Goal: Task Accomplishment & Management: Manage account settings

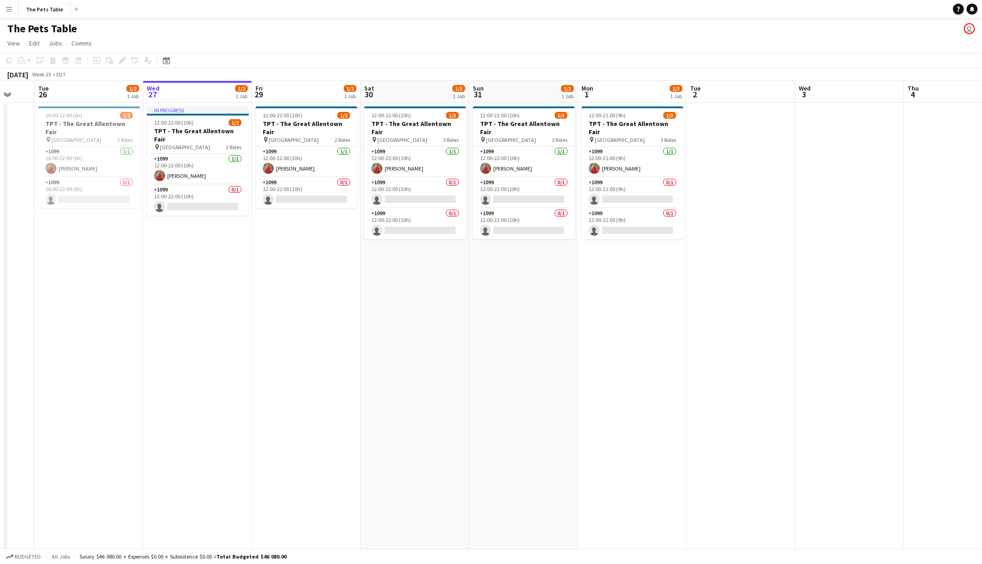
scroll to position [0, 242]
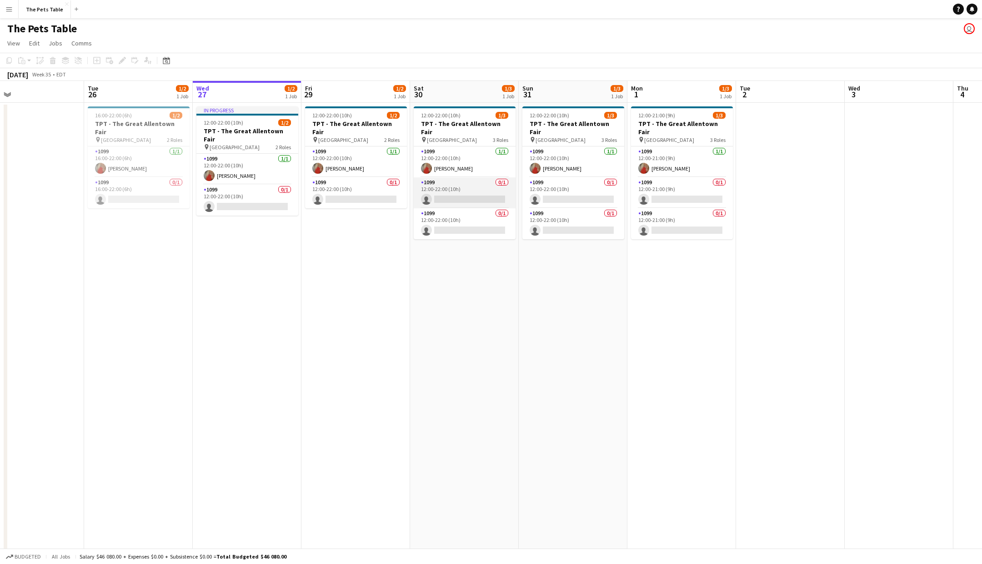
click at [464, 194] on app-card-role "1099 0/1 12:00-22:00 (10h) single-neutral-actions" at bounding box center [465, 192] width 102 height 31
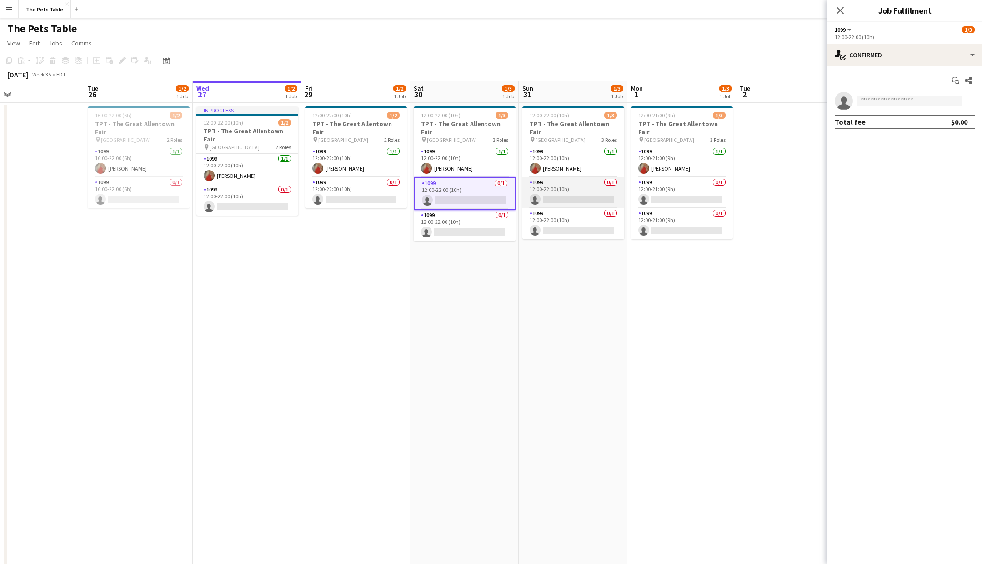
click at [571, 190] on app-card-role "1099 0/1 12:00-22:00 (10h) single-neutral-actions" at bounding box center [573, 192] width 102 height 31
click at [879, 101] on input at bounding box center [908, 100] width 105 height 11
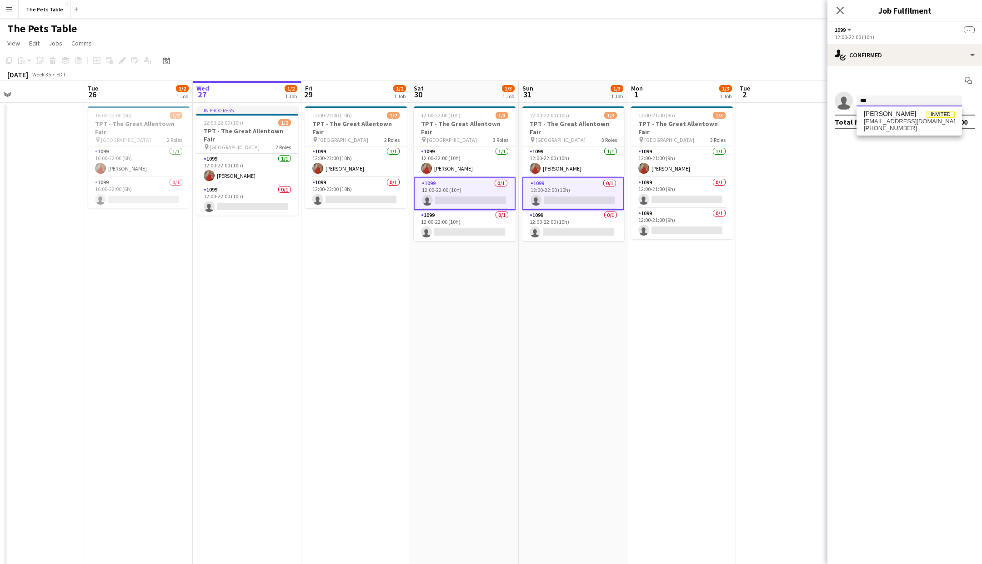
type input "***"
click at [158, 196] on app-card-role "1099 0/1 16:00-22:00 (6h) single-neutral-actions" at bounding box center [139, 192] width 102 height 31
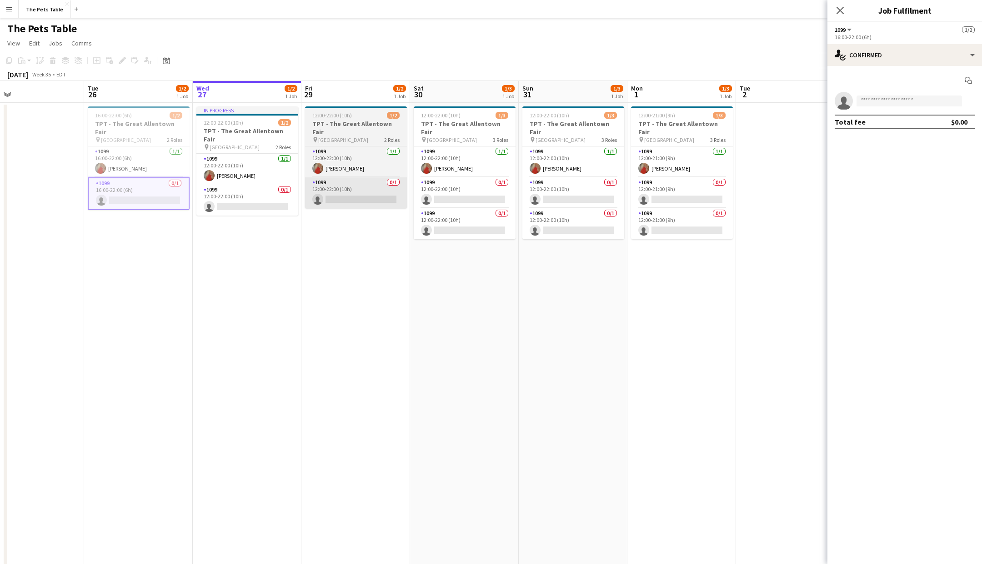
drag, startPoint x: 241, startPoint y: 197, endPoint x: 318, endPoint y: 194, distance: 77.3
click at [242, 197] on app-card-role "1099 0/1 12:00-22:00 (10h) single-neutral-actions" at bounding box center [247, 200] width 102 height 31
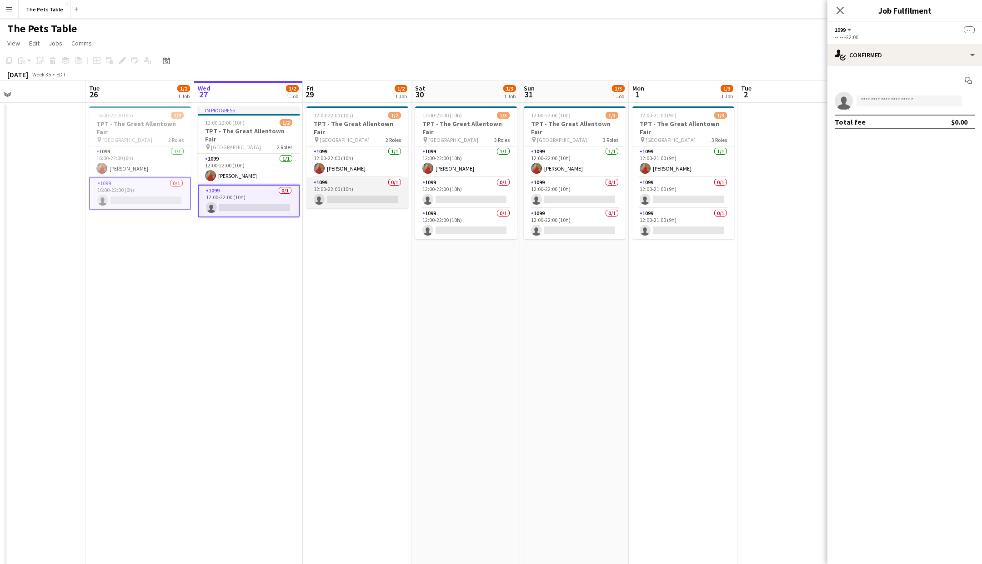
click at [334, 193] on app-card-role "1099 0/1 12:00-22:00 (10h) single-neutral-actions" at bounding box center [357, 192] width 102 height 31
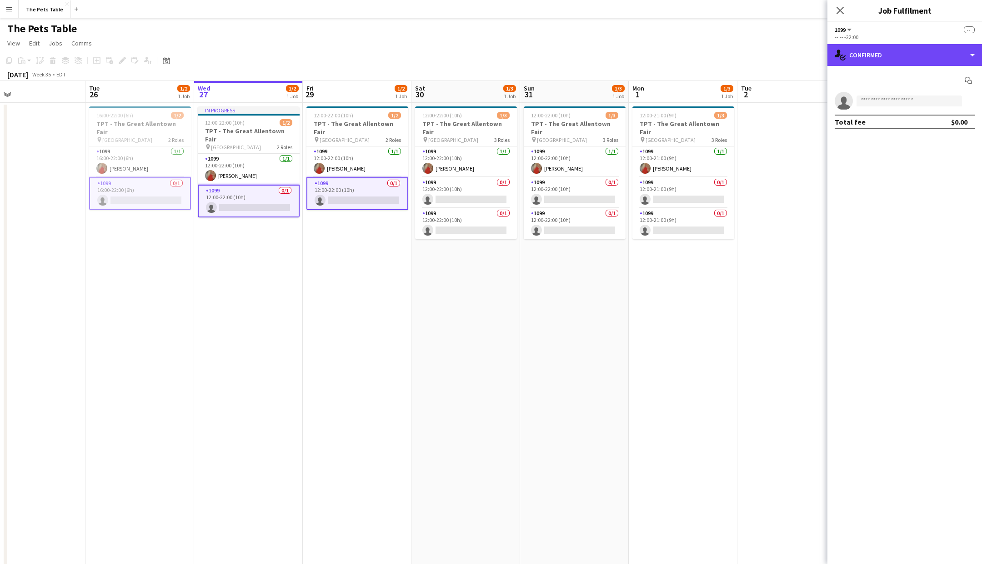
drag, startPoint x: 957, startPoint y: 64, endPoint x: 957, endPoint y: 96, distance: 32.3
click at [957, 64] on div "single-neutral-actions-check-2 Confirmed" at bounding box center [904, 55] width 155 height 22
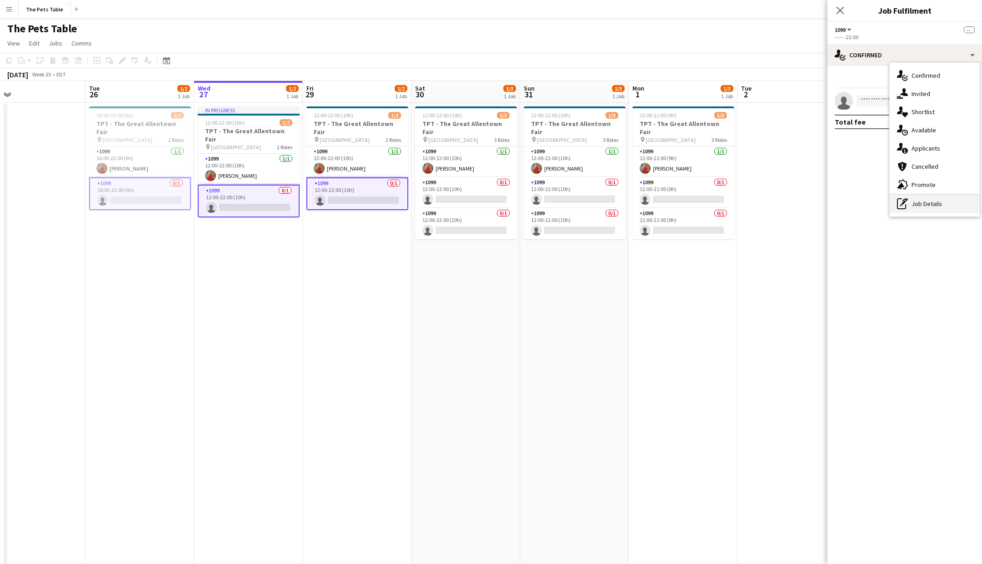
click at [944, 204] on div "pen-write Job Details" at bounding box center [935, 204] width 90 height 18
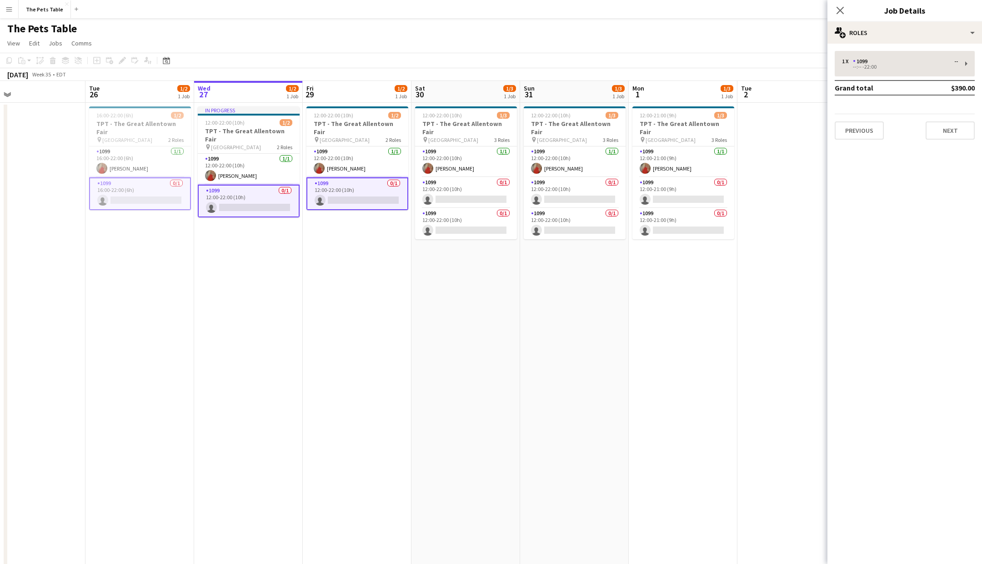
drag, startPoint x: 892, startPoint y: 46, endPoint x: 895, endPoint y: 56, distance: 10.1
click at [892, 47] on div "1 x 1099 -- --:-- -22:00 Grand total $390.00 Previous Next" at bounding box center [904, 95] width 155 height 103
click at [896, 60] on div "1 x 1099 --" at bounding box center [900, 61] width 116 height 6
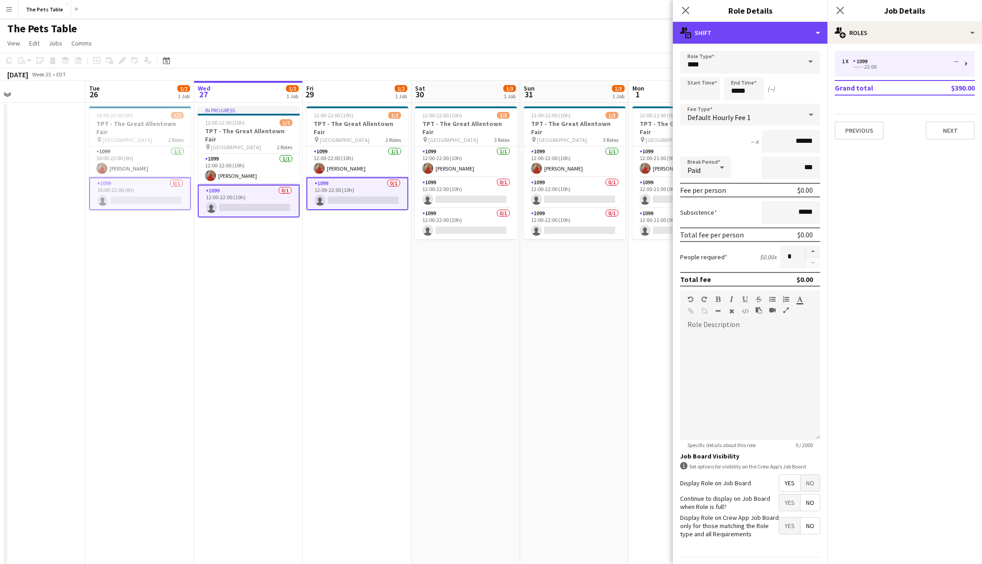
drag, startPoint x: 787, startPoint y: 37, endPoint x: 793, endPoint y: 69, distance: 31.9
click at [788, 38] on div "multiple-actions-text Shift" at bounding box center [750, 33] width 155 height 22
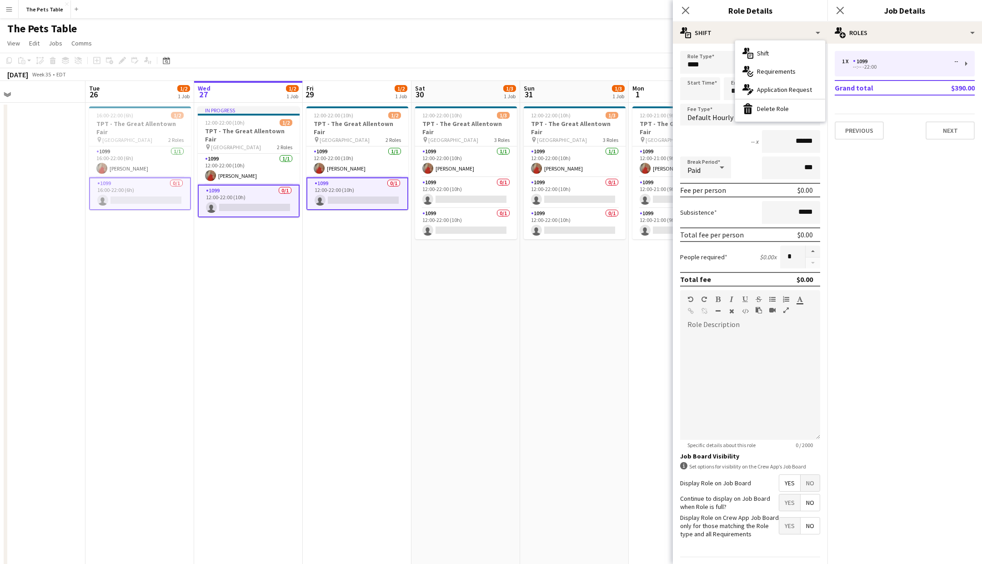
click at [794, 111] on div "bin-2 Delete Role" at bounding box center [780, 109] width 90 height 18
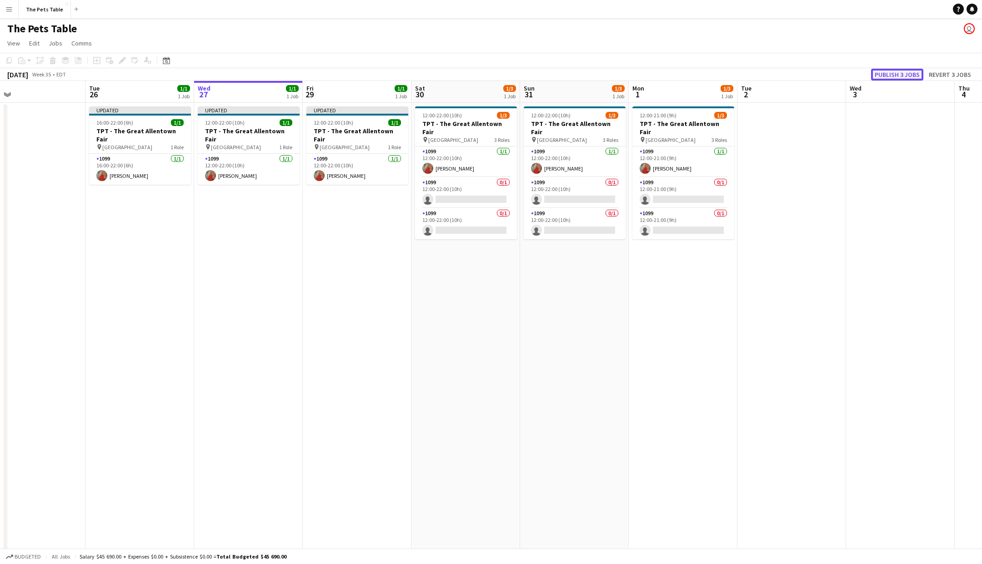
click at [906, 76] on button "Publish 3 jobs" at bounding box center [897, 75] width 52 height 12
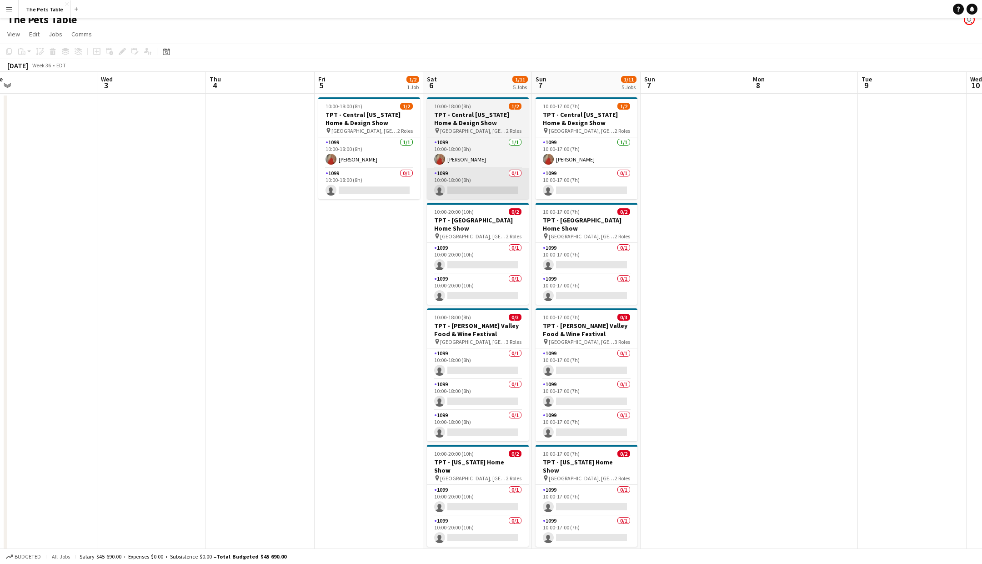
scroll to position [0, 0]
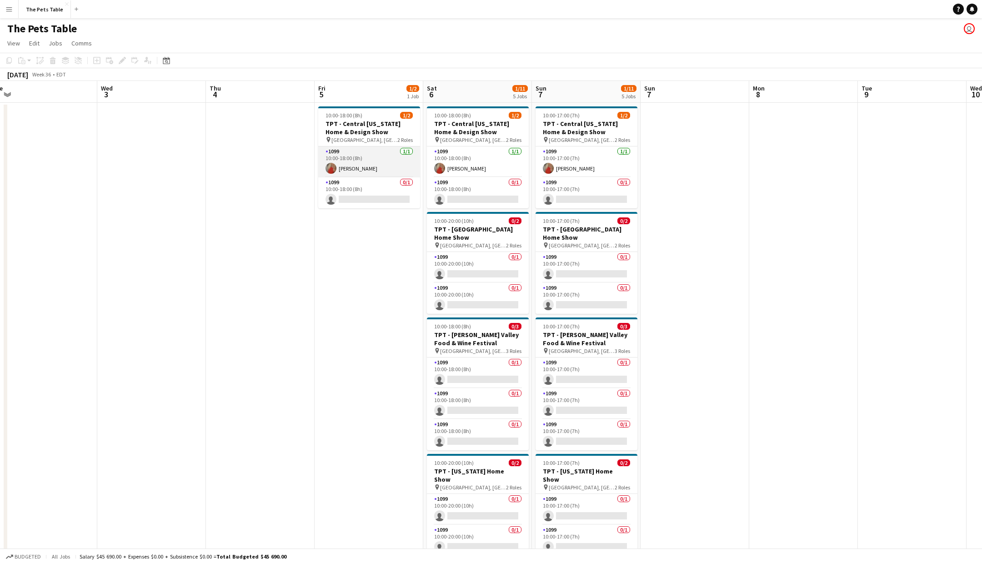
click at [375, 160] on app-card-role "1099 [DATE] 10:00-18:00 (8h) [PERSON_NAME]" at bounding box center [369, 161] width 102 height 31
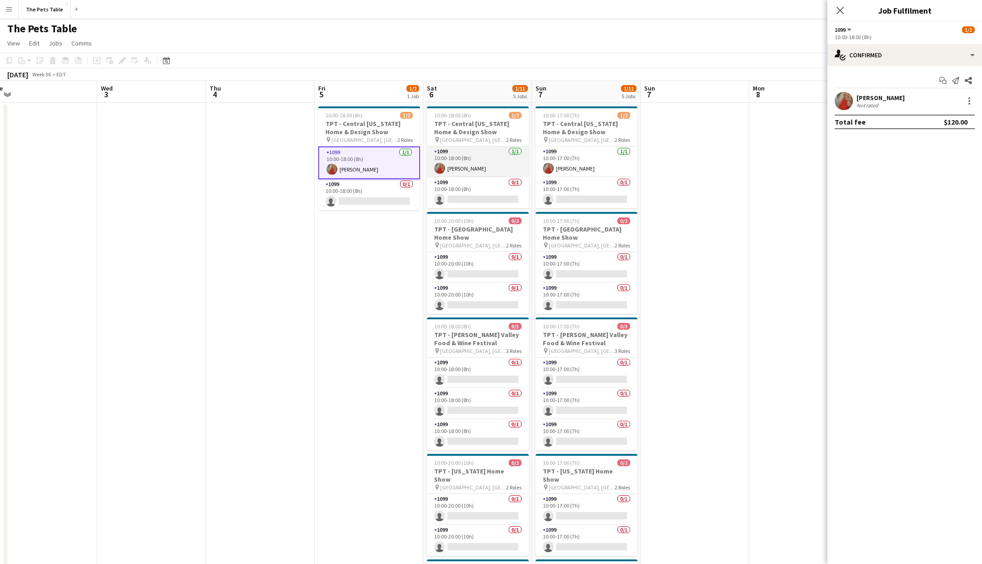
click at [492, 167] on app-card-role "1099 [DATE] 10:00-18:00 (8h) [PERSON_NAME]" at bounding box center [478, 161] width 102 height 31
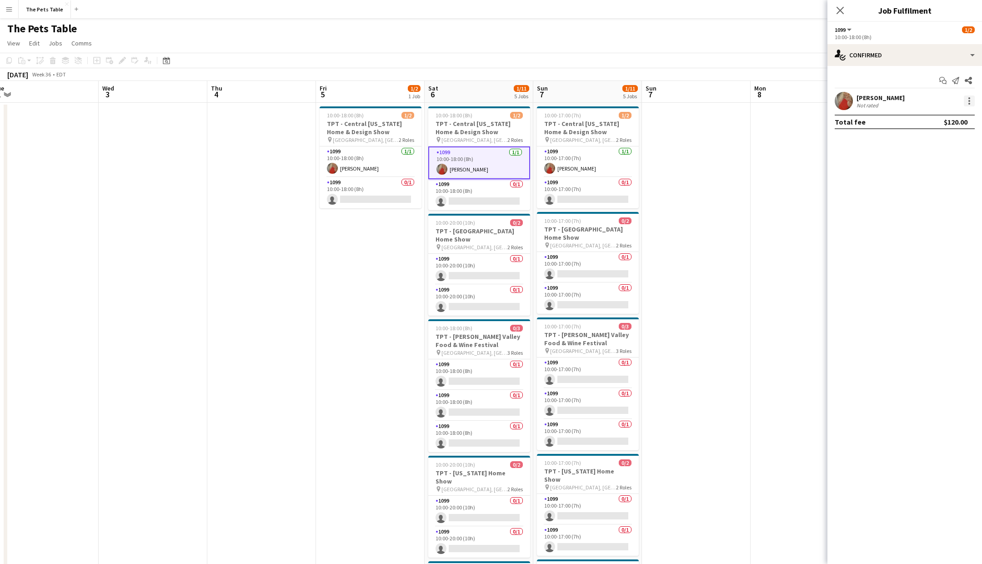
click at [964, 103] on div at bounding box center [969, 100] width 11 height 11
drag, startPoint x: 931, startPoint y: 144, endPoint x: 915, endPoint y: 155, distance: 20.0
click at [932, 144] on button "Switch crew" at bounding box center [939, 140] width 71 height 22
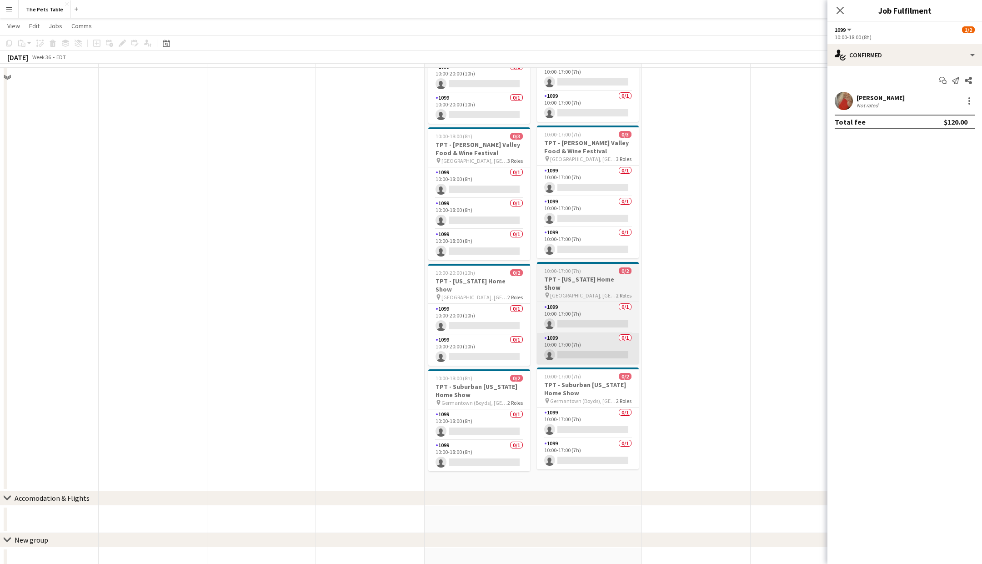
scroll to position [235, 0]
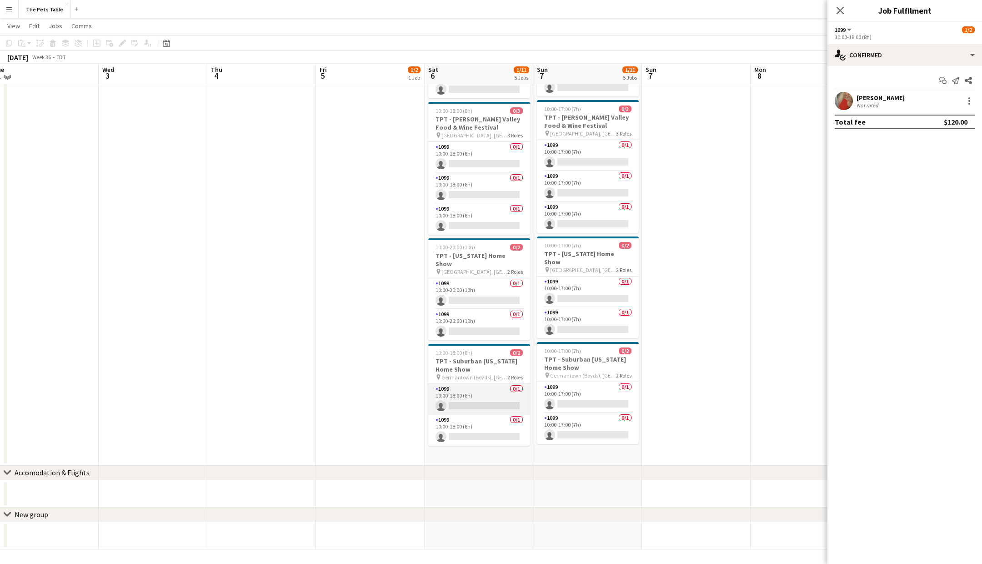
drag, startPoint x: 478, startPoint y: 392, endPoint x: 488, endPoint y: 388, distance: 10.6
click at [478, 392] on app-card-role "1099 0/1 10:00-18:00 (8h) single-neutral-actions" at bounding box center [479, 399] width 102 height 31
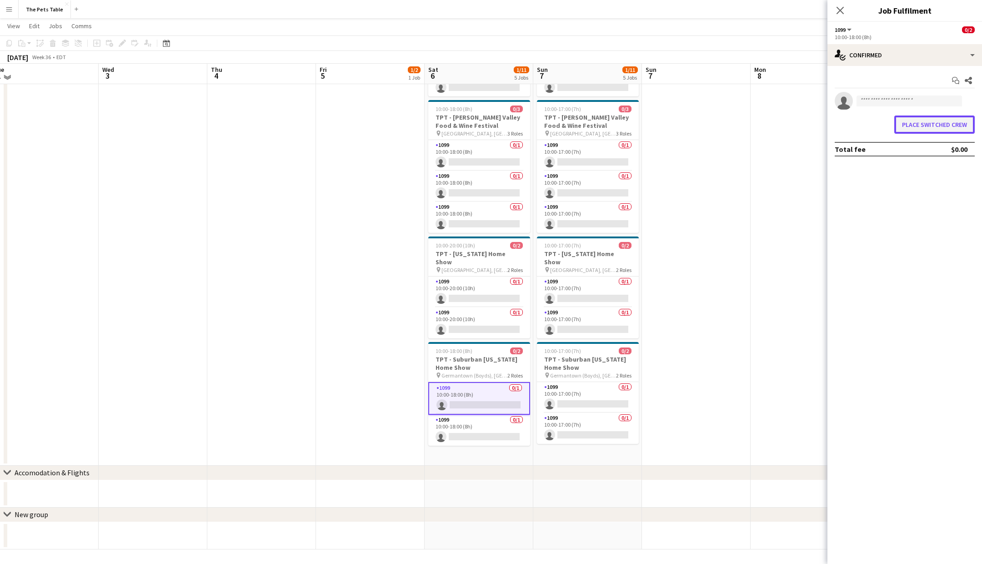
click at [916, 123] on button "Place switched crew" at bounding box center [934, 124] width 80 height 18
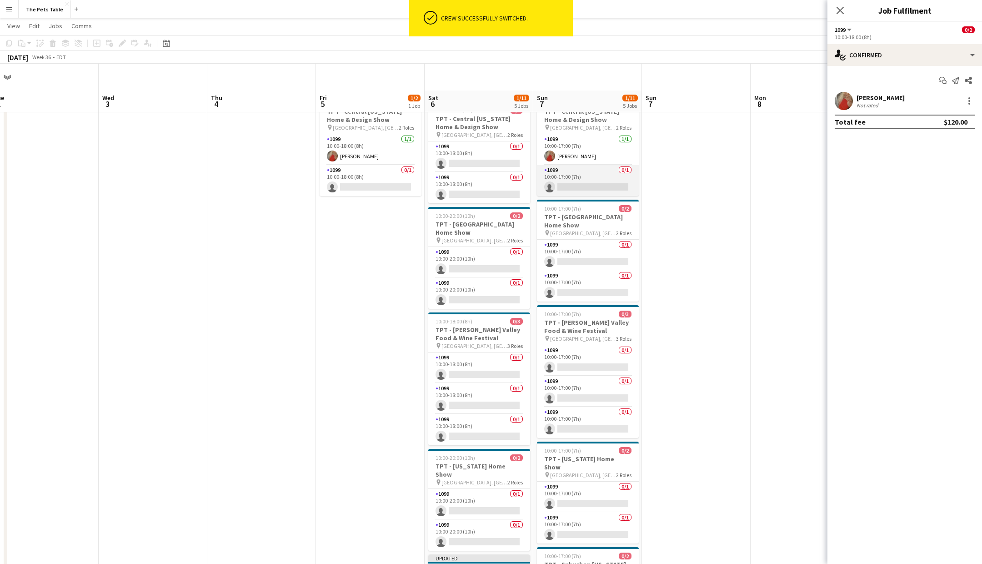
scroll to position [0, 0]
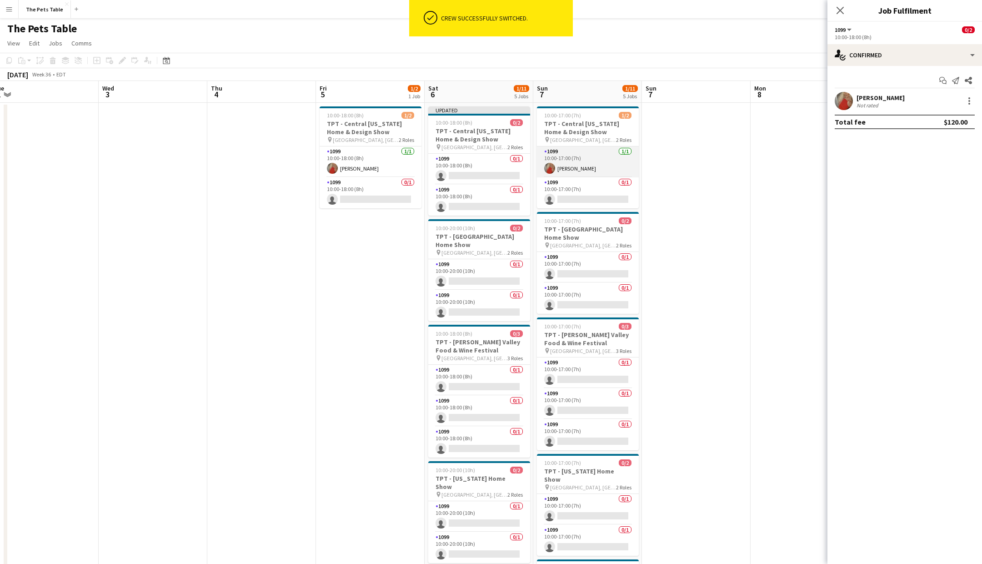
click at [592, 170] on app-card-role "1099 [DATE] 10:00-17:00 (7h) [PERSON_NAME]" at bounding box center [588, 161] width 102 height 31
click at [970, 100] on div at bounding box center [969, 100] width 11 height 11
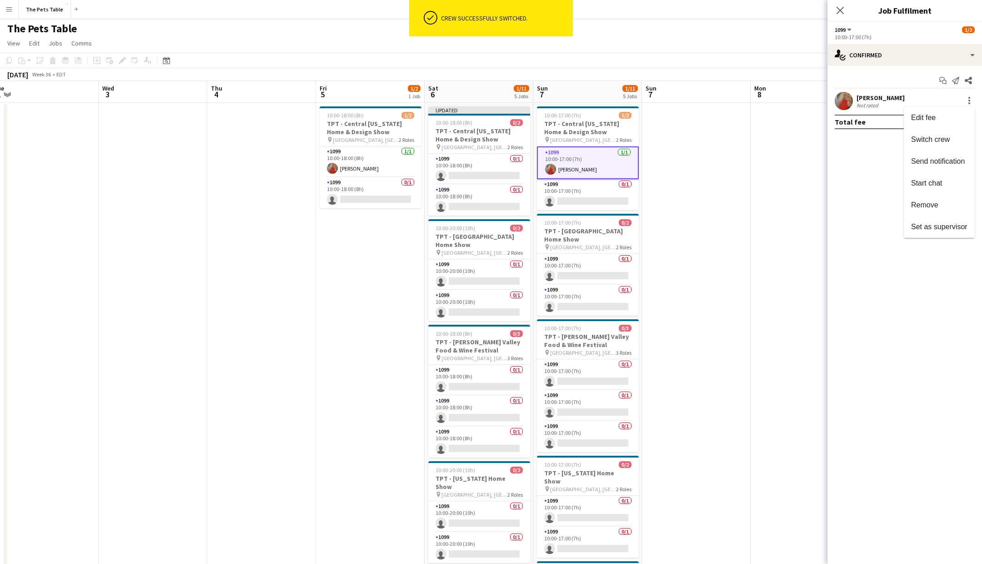
drag, startPoint x: 941, startPoint y: 144, endPoint x: 688, endPoint y: 320, distance: 307.9
click at [941, 144] on button "Switch crew" at bounding box center [939, 140] width 71 height 22
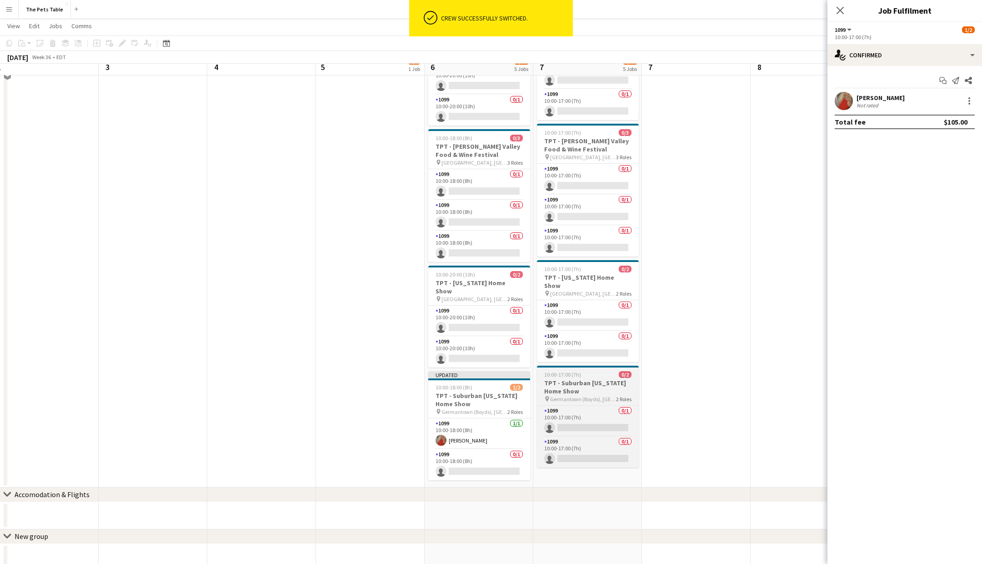
scroll to position [235, 0]
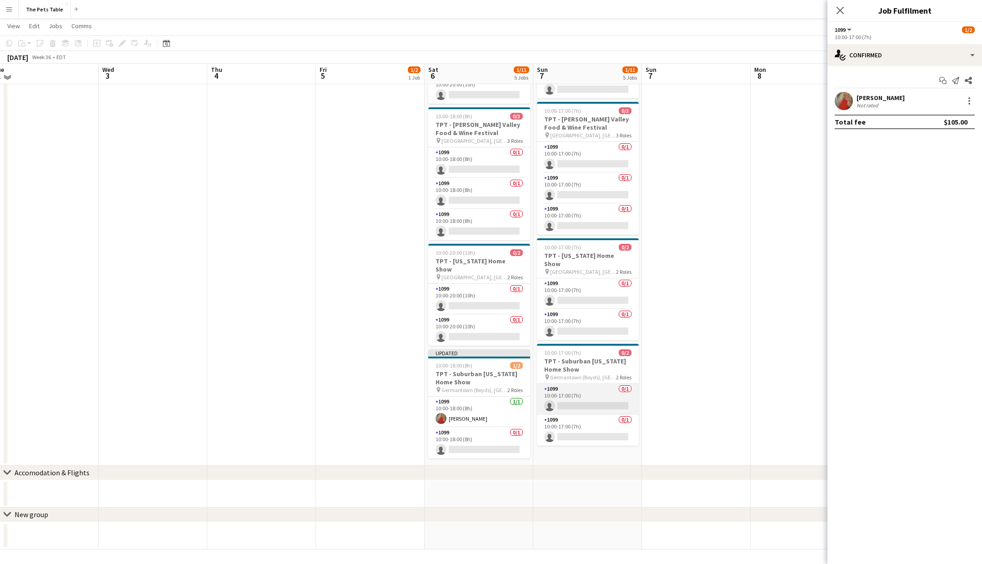
click at [585, 390] on app-card-role "1099 0/1 10:00-17:00 (7h) single-neutral-actions" at bounding box center [588, 399] width 102 height 31
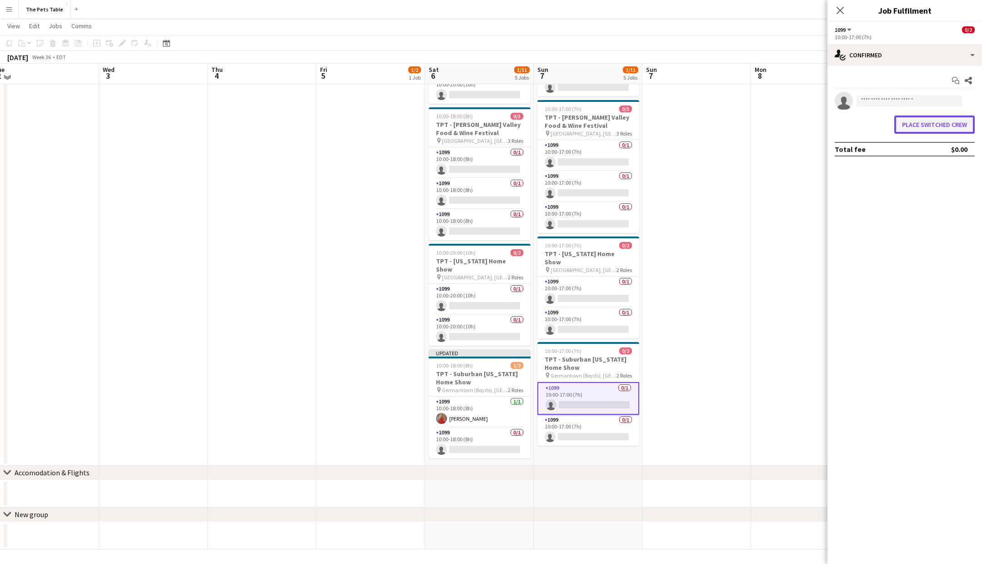
click at [911, 130] on button "Place switched crew" at bounding box center [934, 124] width 80 height 18
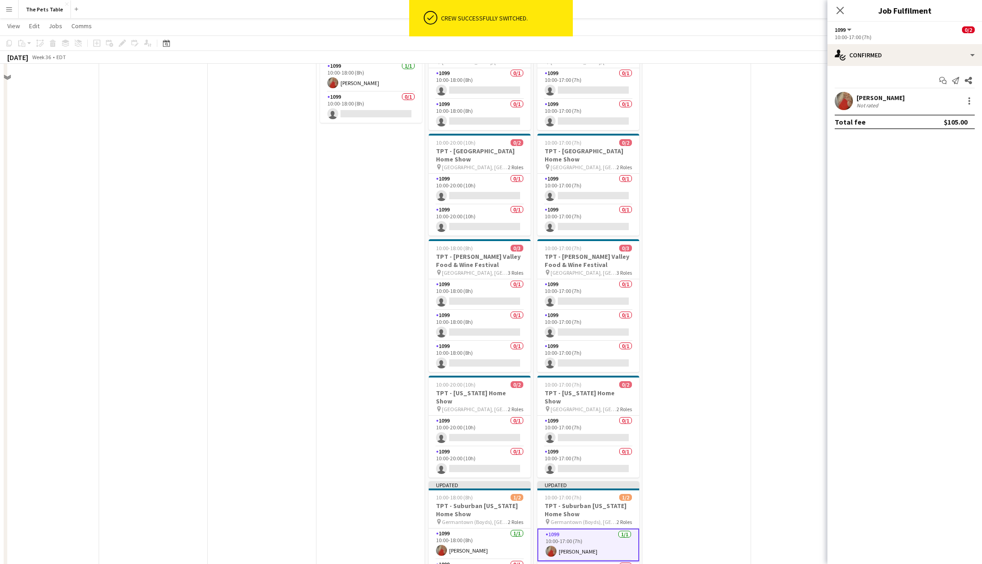
scroll to position [32, 0]
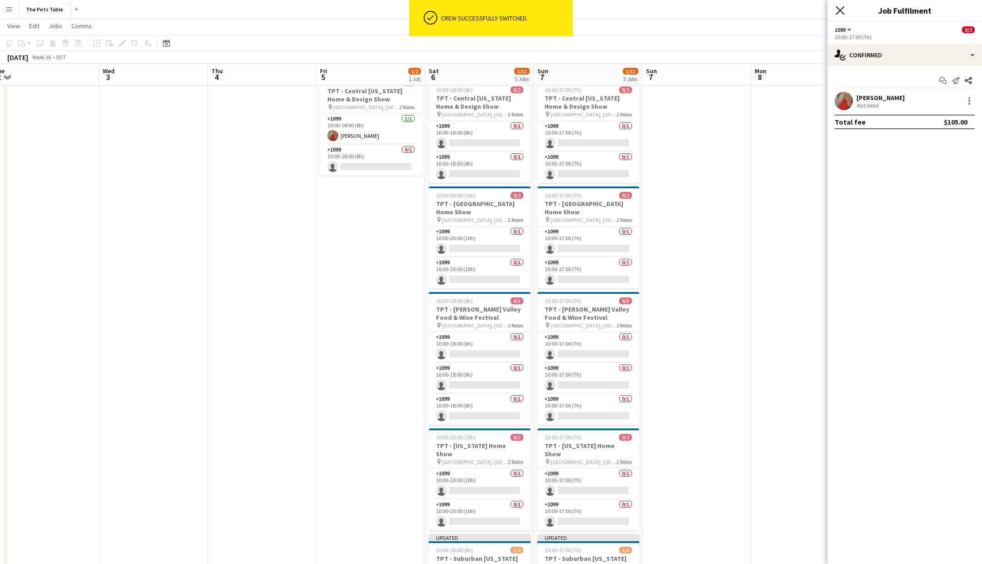
click at [843, 10] on icon "Close pop-in" at bounding box center [839, 10] width 9 height 9
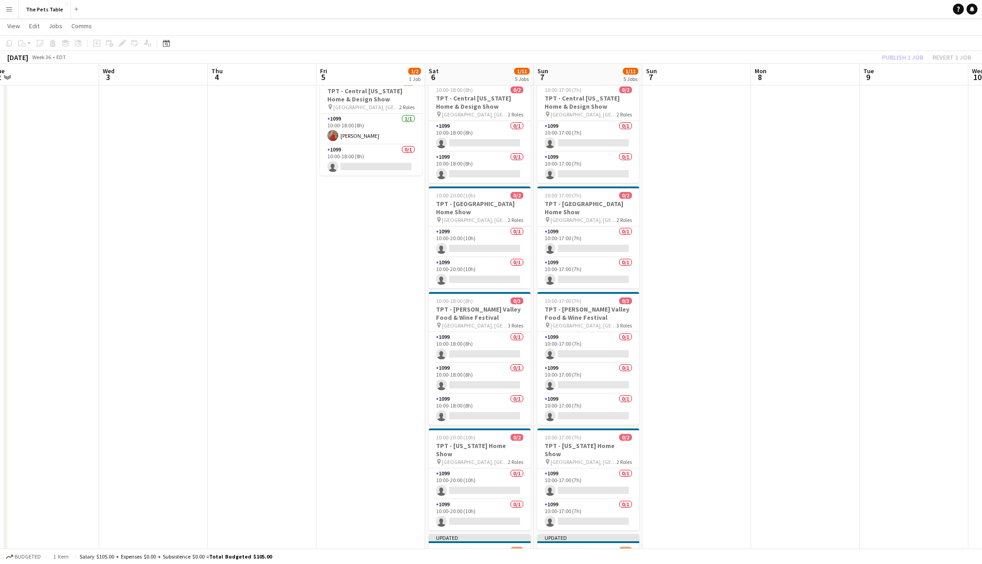
click at [901, 54] on div "Publish 1 job Revert 1 job" at bounding box center [926, 57] width 111 height 12
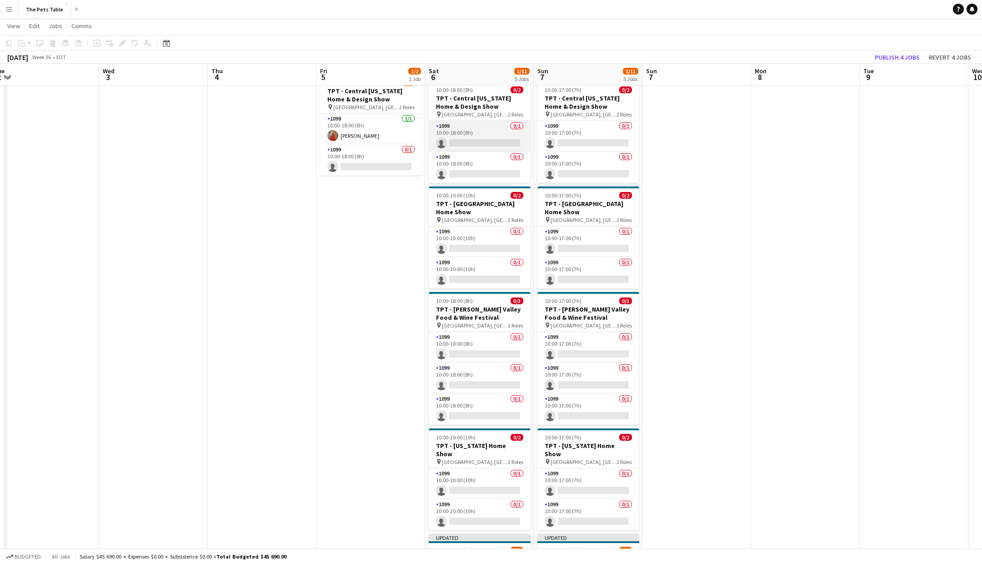
scroll to position [0, 0]
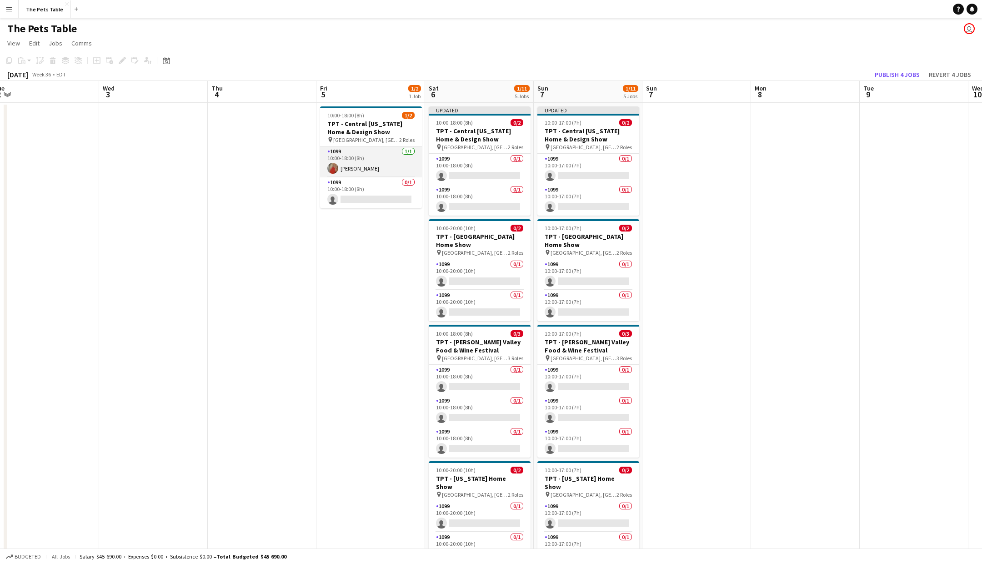
click at [375, 173] on app-card-role "1099 [DATE] 10:00-18:00 (8h) [PERSON_NAME]" at bounding box center [371, 161] width 102 height 31
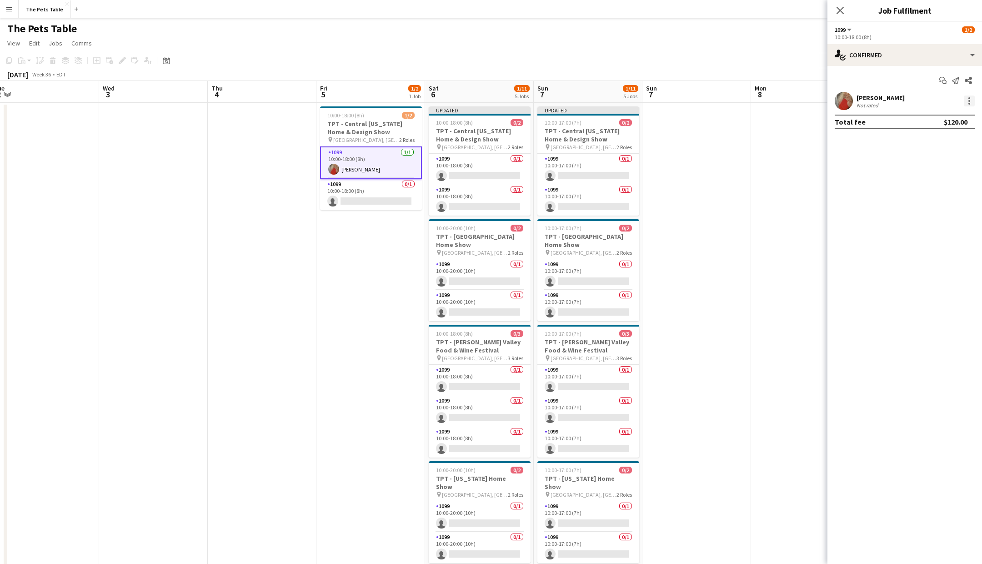
click at [971, 103] on div at bounding box center [969, 100] width 11 height 11
click at [933, 201] on span "Remove" at bounding box center [924, 205] width 27 height 8
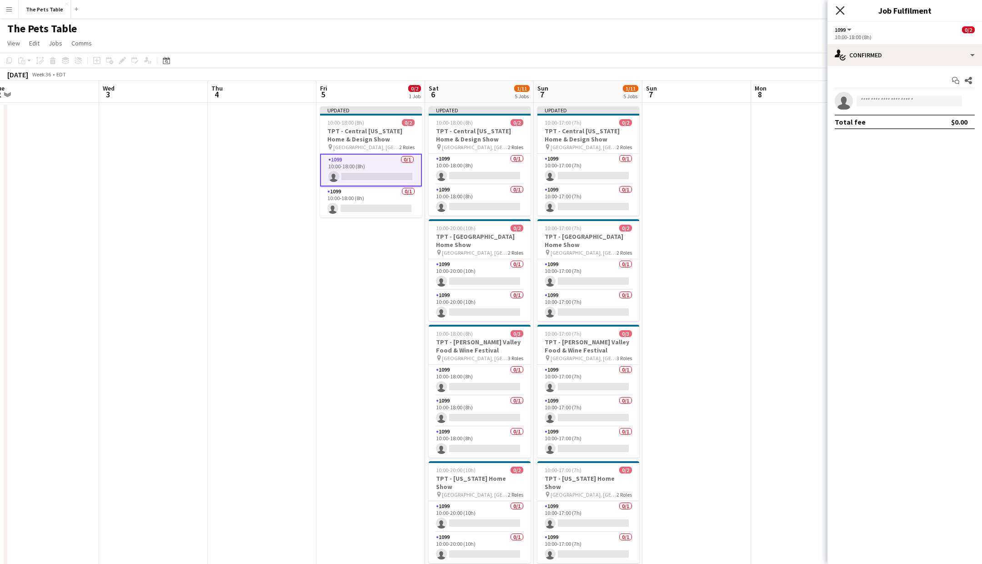
click at [842, 10] on icon "Close pop-in" at bounding box center [839, 10] width 9 height 9
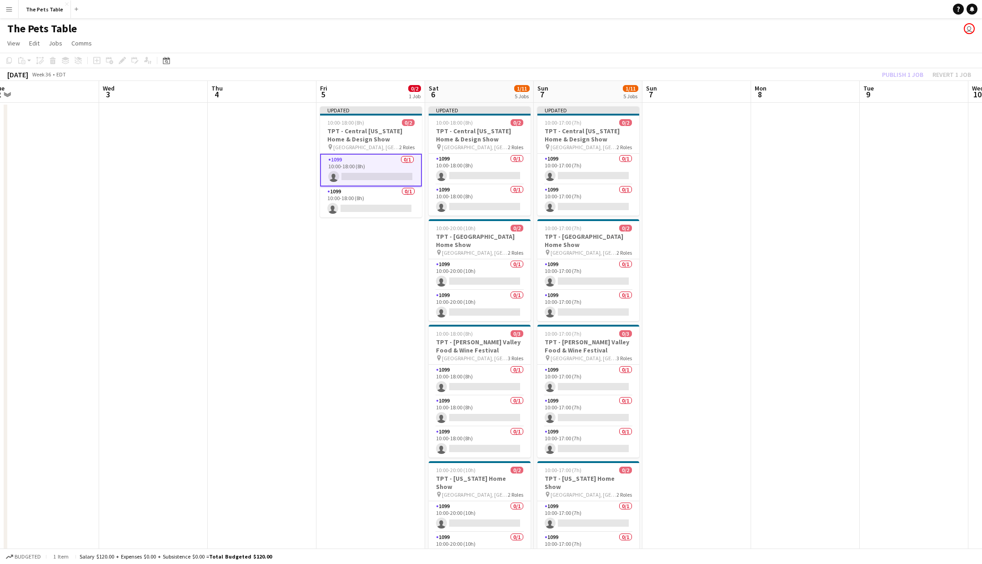
click at [893, 75] on div "Publish 1 job Revert 1 job" at bounding box center [926, 75] width 111 height 12
click at [893, 75] on button "Publish 1 job" at bounding box center [902, 75] width 49 height 12
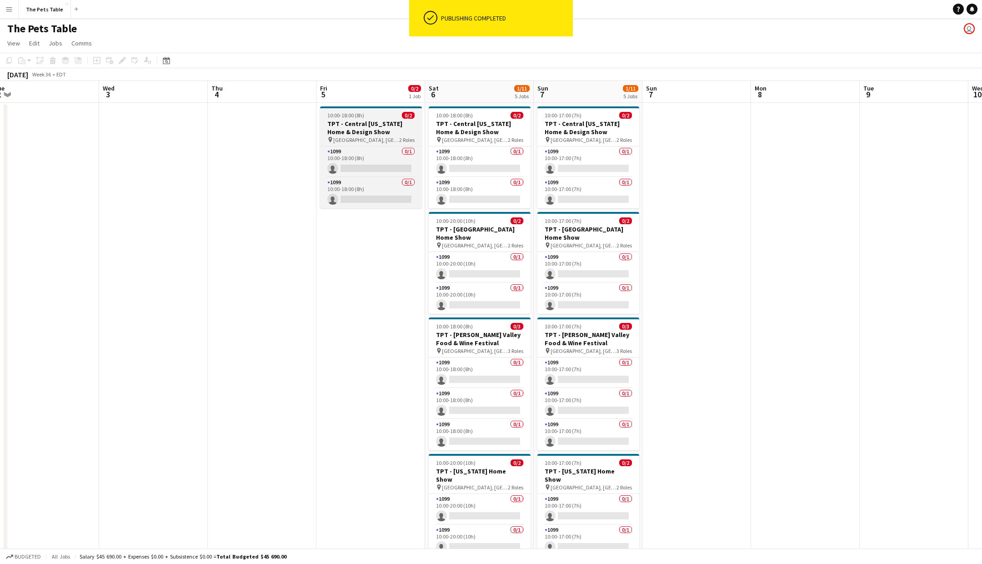
click at [372, 120] on h3 "TPT - Central [US_STATE] Home & Design Show" at bounding box center [371, 128] width 102 height 16
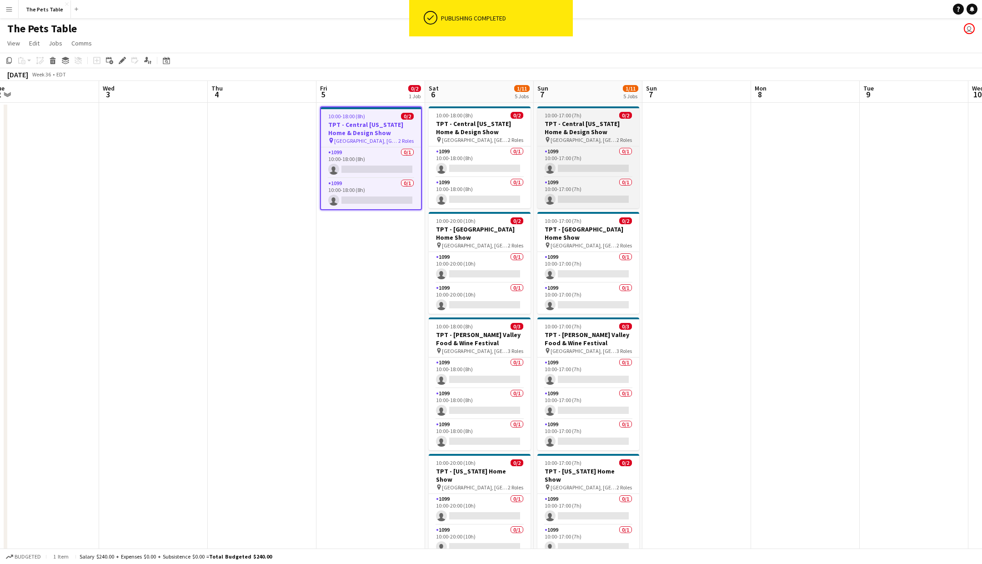
drag, startPoint x: 467, startPoint y: 121, endPoint x: 585, endPoint y: 121, distance: 118.2
click at [467, 121] on h3 "TPT - Central [US_STATE] Home & Design Show" at bounding box center [480, 128] width 102 height 16
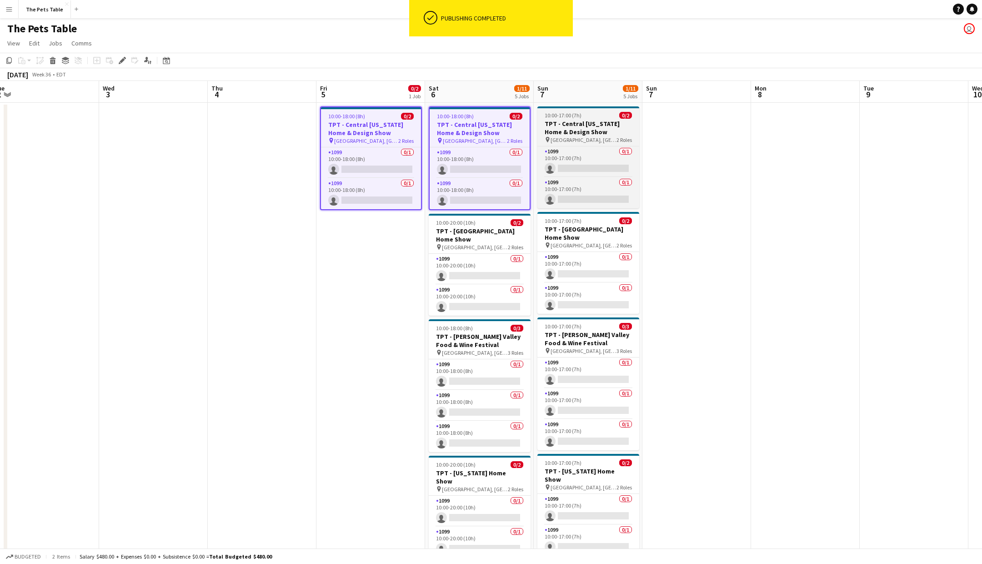
click at [585, 121] on h3 "TPT - Central [US_STATE] Home & Design Show" at bounding box center [588, 128] width 102 height 16
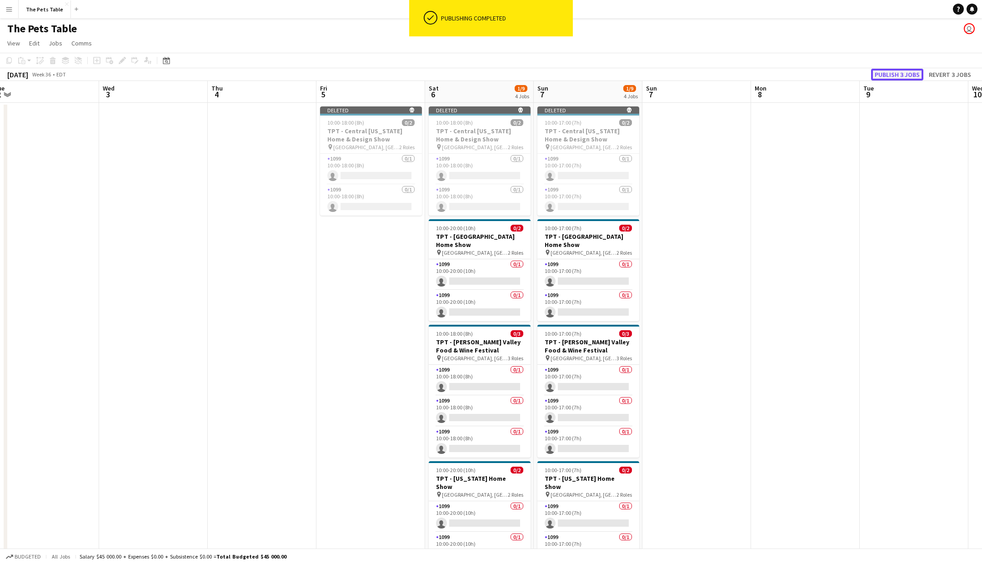
click at [908, 74] on button "Publish 3 jobs" at bounding box center [897, 75] width 52 height 12
